Goal: Task Accomplishment & Management: Use online tool/utility

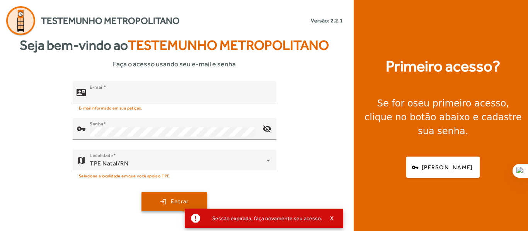
type input "**********"
click at [180, 194] on span "submit" at bounding box center [174, 202] width 64 height 19
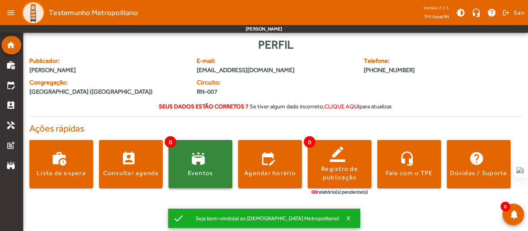
click at [207, 158] on span at bounding box center [200, 164] width 64 height 19
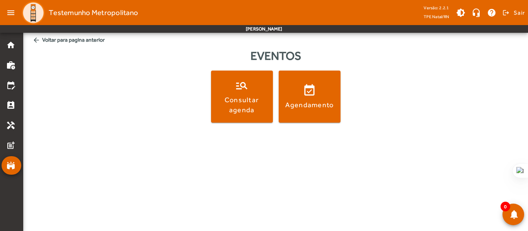
click at [53, 41] on span "arrow_back Voltar para pagina anterior" at bounding box center [275, 40] width 492 height 14
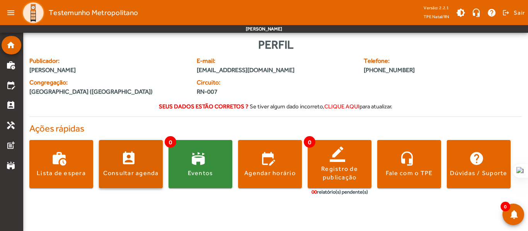
click at [122, 169] on span at bounding box center [131, 164] width 64 height 19
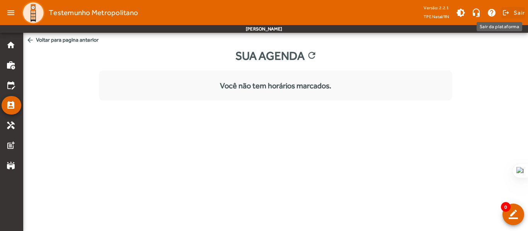
click at [521, 14] on span "Sair" at bounding box center [518, 13] width 11 height 12
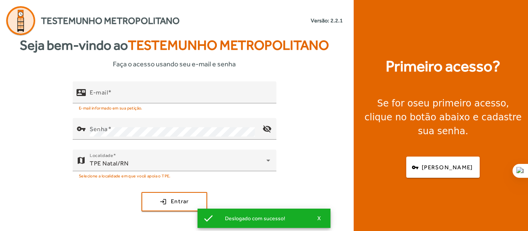
type input "**********"
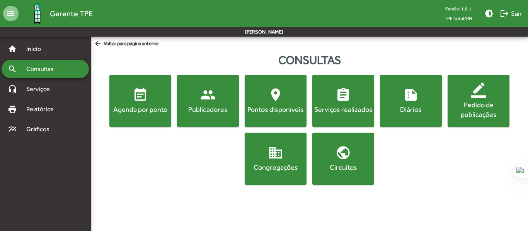
click at [272, 99] on mat-icon "location_on" at bounding box center [275, 94] width 15 height 15
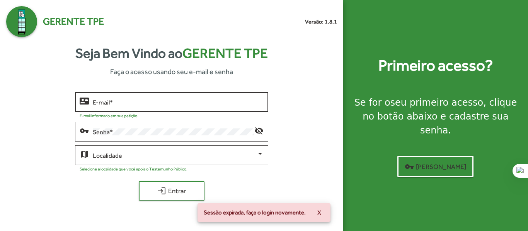
type input "**********"
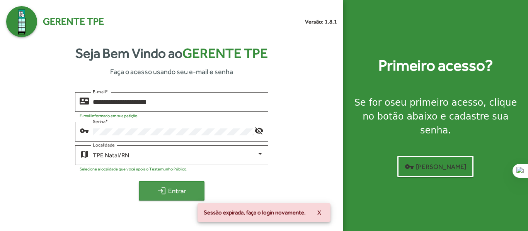
click at [178, 186] on span "login Entrar" at bounding box center [172, 191] width 52 height 14
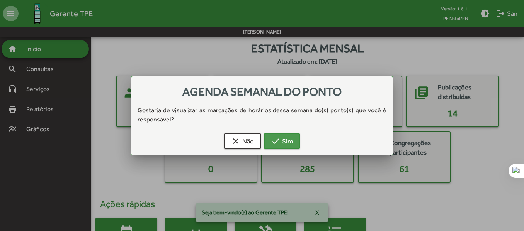
click at [277, 140] on mat-icon "check" at bounding box center [275, 141] width 9 height 9
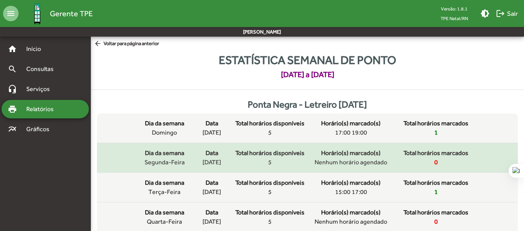
click at [187, 155] on div "Dia da semana segunda-feira" at bounding box center [164, 158] width 48 height 19
click at [362, 154] on span "Horário(s) marcado(s)" at bounding box center [350, 153] width 59 height 9
click at [253, 163] on div "Total horários disponíveis 5" at bounding box center [270, 158] width 70 height 19
click at [303, 161] on div "Total horários disponíveis 5" at bounding box center [270, 158] width 70 height 19
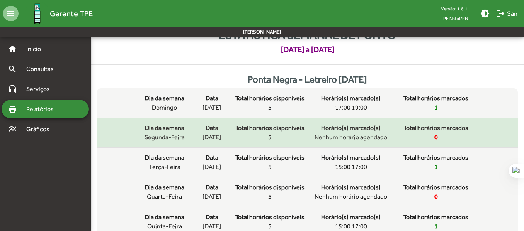
scroll to position [39, 0]
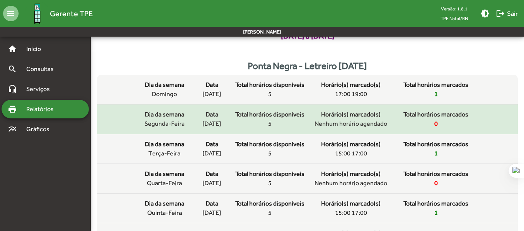
click at [214, 119] on span "[DATE]" at bounding box center [211, 123] width 19 height 9
click at [214, 121] on span "[DATE]" at bounding box center [211, 123] width 19 height 9
click at [215, 121] on span "[DATE]" at bounding box center [211, 123] width 19 height 9
click at [216, 121] on span "[DATE]" at bounding box center [211, 123] width 19 height 9
click at [160, 115] on span "Dia da semana" at bounding box center [164, 114] width 39 height 9
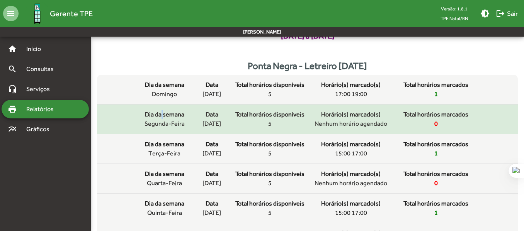
drag, startPoint x: 160, startPoint y: 115, endPoint x: 378, endPoint y: 133, distance: 218.3
click at [162, 115] on span "Dia da semana" at bounding box center [164, 114] width 39 height 9
click at [437, 123] on span "0" at bounding box center [435, 123] width 3 height 9
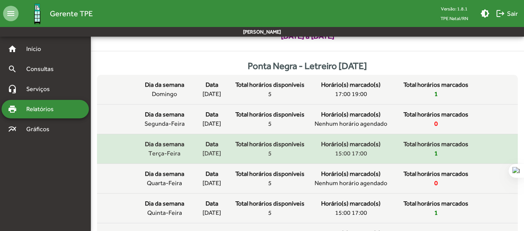
click at [432, 149] on div "Total horários marcados 1" at bounding box center [435, 149] width 77 height 19
click at [190, 146] on div "Dia da semana terça-feira Data 19/08/2025 Total horários disponíveis 5 Horário(…" at bounding box center [307, 149] width 334 height 19
click at [166, 148] on span "Dia da semana" at bounding box center [164, 144] width 39 height 9
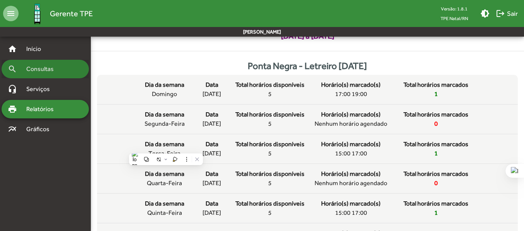
click at [39, 75] on div "search Consultas" at bounding box center [45, 69] width 87 height 19
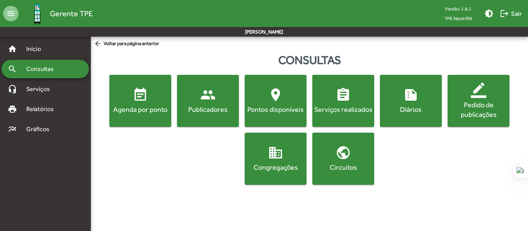
click at [280, 103] on span "location_on Pontos disponíveis" at bounding box center [275, 100] width 59 height 27
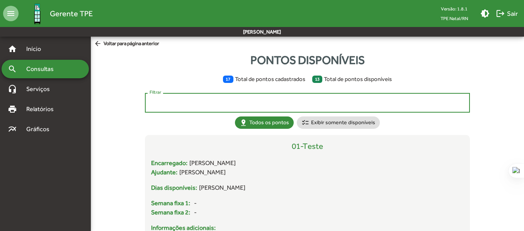
click at [242, 102] on input "Filtrar" at bounding box center [308, 103] width 316 height 7
click at [221, 100] on input "Filtrar" at bounding box center [308, 103] width 316 height 7
click at [277, 105] on input "Filtrar" at bounding box center [308, 103] width 316 height 7
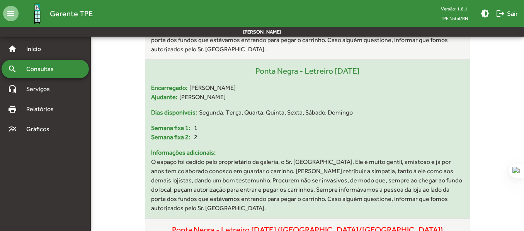
scroll to position [425, 0]
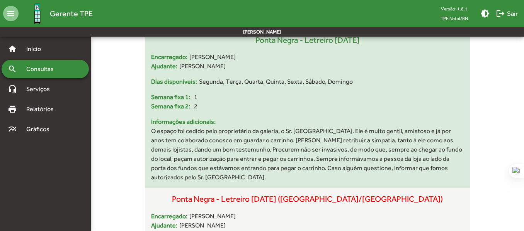
type input "**********"
click at [339, 77] on div "Dias disponíveis: Segunda, Terça, Quarta, Quinta, Sexta, Sábado, Domingo" at bounding box center [307, 84] width 313 height 15
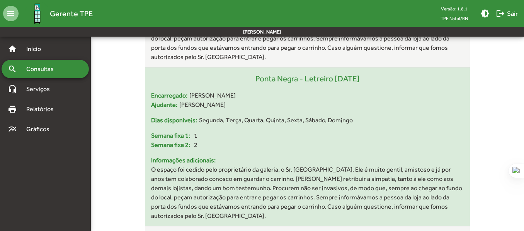
scroll to position [348, 0]
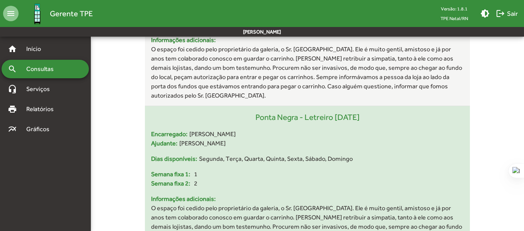
click at [341, 112] on div "Ponta Negra - Letreiro Natal" at bounding box center [307, 121] width 313 height 19
click at [260, 130] on div "Encarregado: Paulo Márcio de Lima" at bounding box center [307, 134] width 313 height 9
click at [262, 130] on div "Encarregado: Paulo Márcio de Lima" at bounding box center [307, 134] width 313 height 9
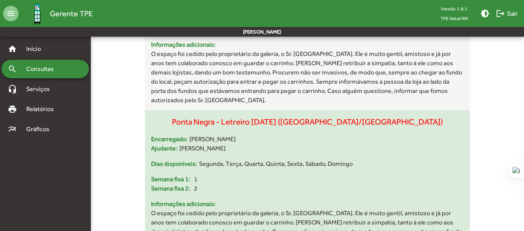
scroll to position [425, 0]
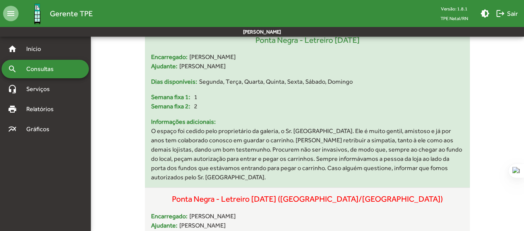
click at [386, 117] on span "Informações adicionais:" at bounding box center [307, 121] width 313 height 9
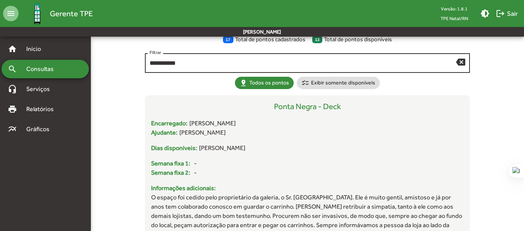
scroll to position [0, 0]
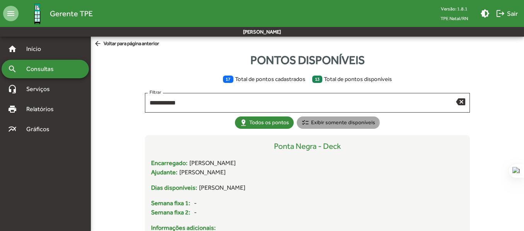
click at [323, 119] on mat-chip "checklist Exibir somente disponíveis" at bounding box center [338, 123] width 83 height 12
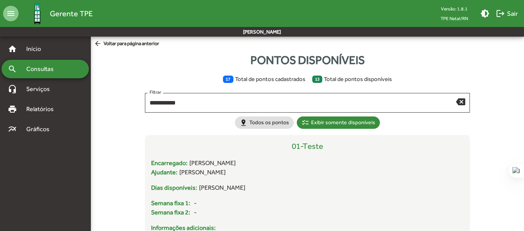
click at [41, 64] on div "search Consultas" at bounding box center [45, 69] width 87 height 19
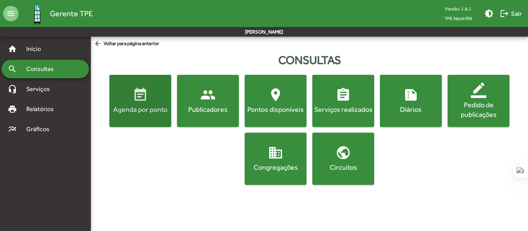
click at [133, 104] on span "event_note Agenda por ponto" at bounding box center [140, 100] width 59 height 27
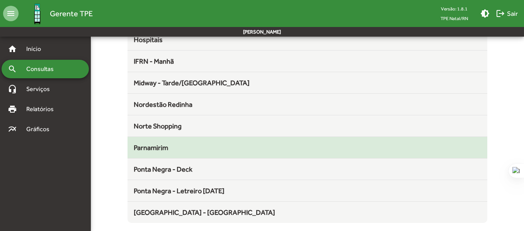
scroll to position [198, 0]
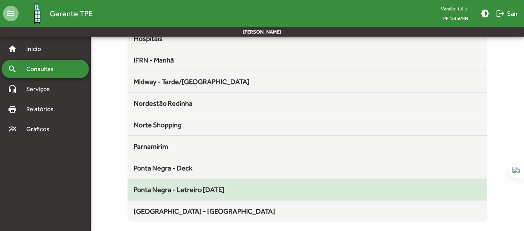
click at [213, 187] on span "Ponta Negra - Letreiro Natal" at bounding box center [179, 190] width 91 height 8
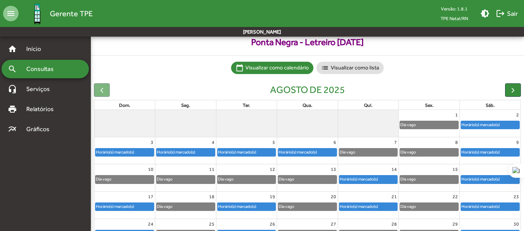
scroll to position [77, 0]
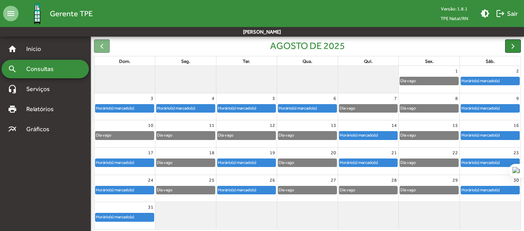
click at [185, 104] on div "Horário(s) marcado(s)" at bounding box center [185, 108] width 61 height 9
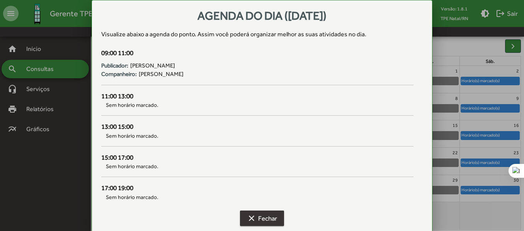
click at [270, 213] on span "clear Fechar" at bounding box center [262, 219] width 30 height 14
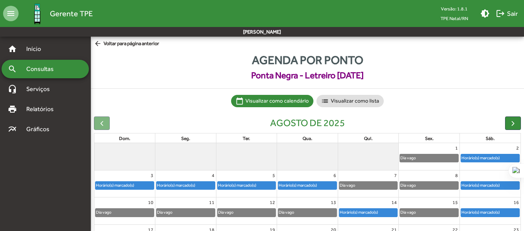
scroll to position [77, 0]
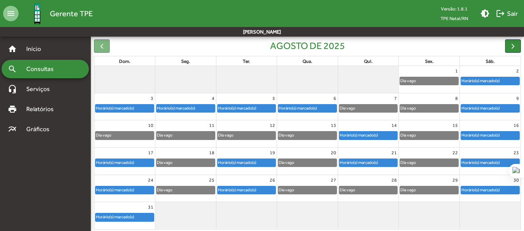
click at [194, 163] on div "Dia vago" at bounding box center [185, 163] width 58 height 8
